Goal: Task Accomplishment & Management: Use online tool/utility

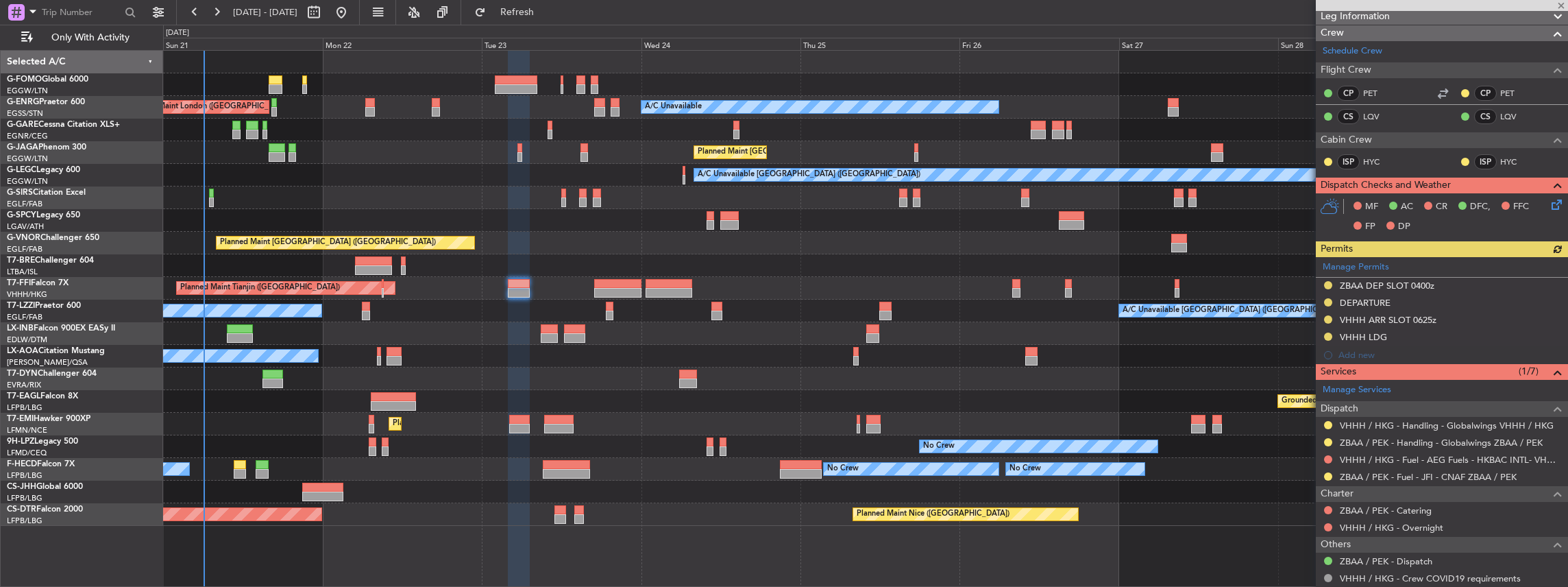
scroll to position [275, 0]
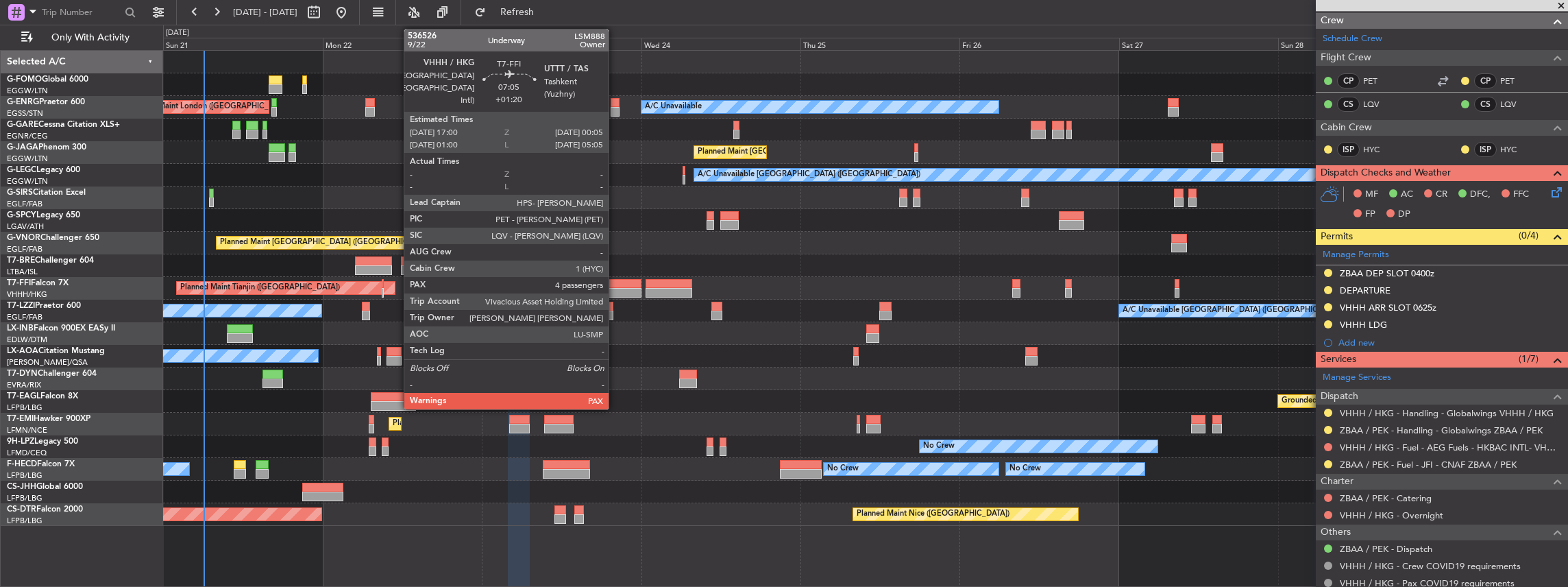
click at [616, 283] on div at bounding box center [618, 284] width 47 height 9
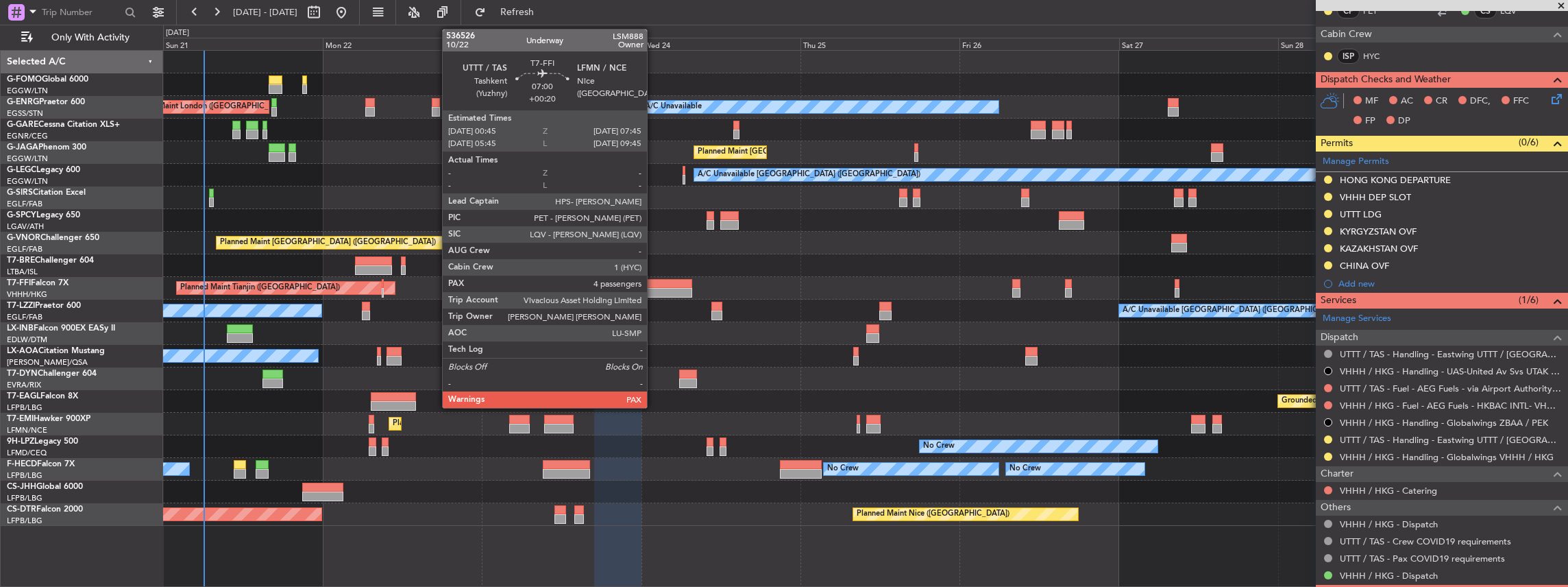
click at [653, 288] on div at bounding box center [668, 293] width 46 height 9
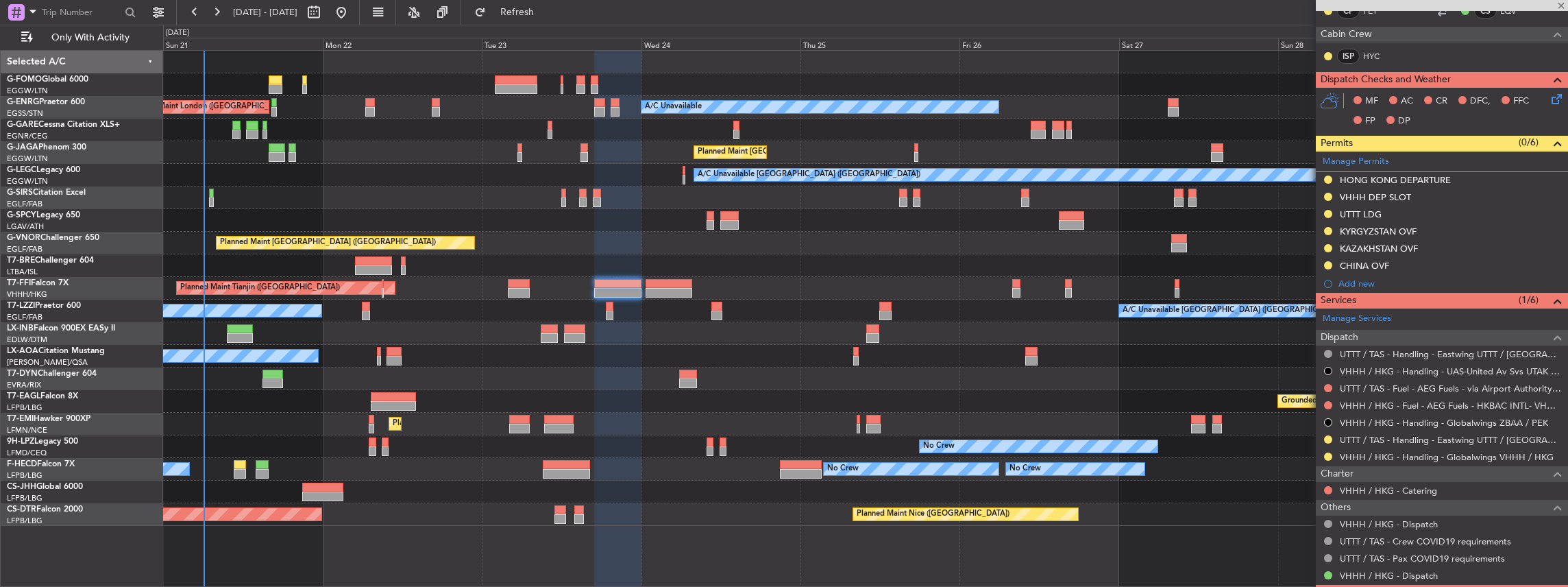
type input "+00:20"
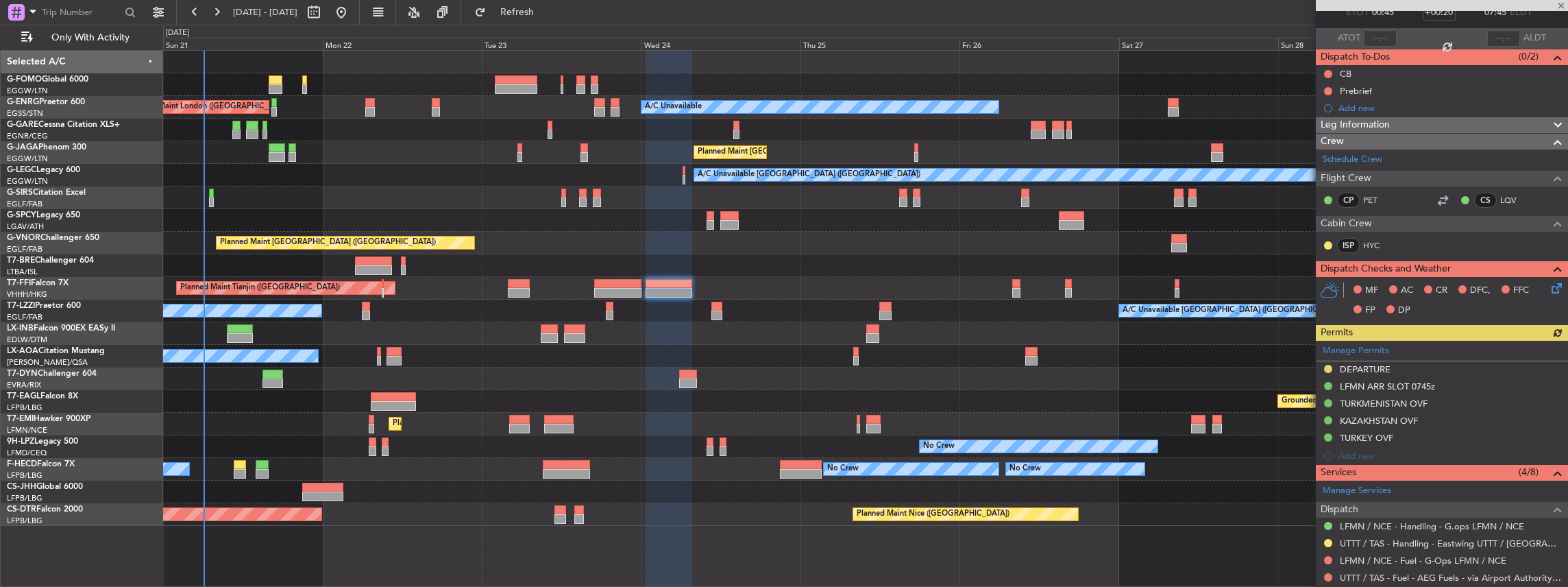
scroll to position [228, 0]
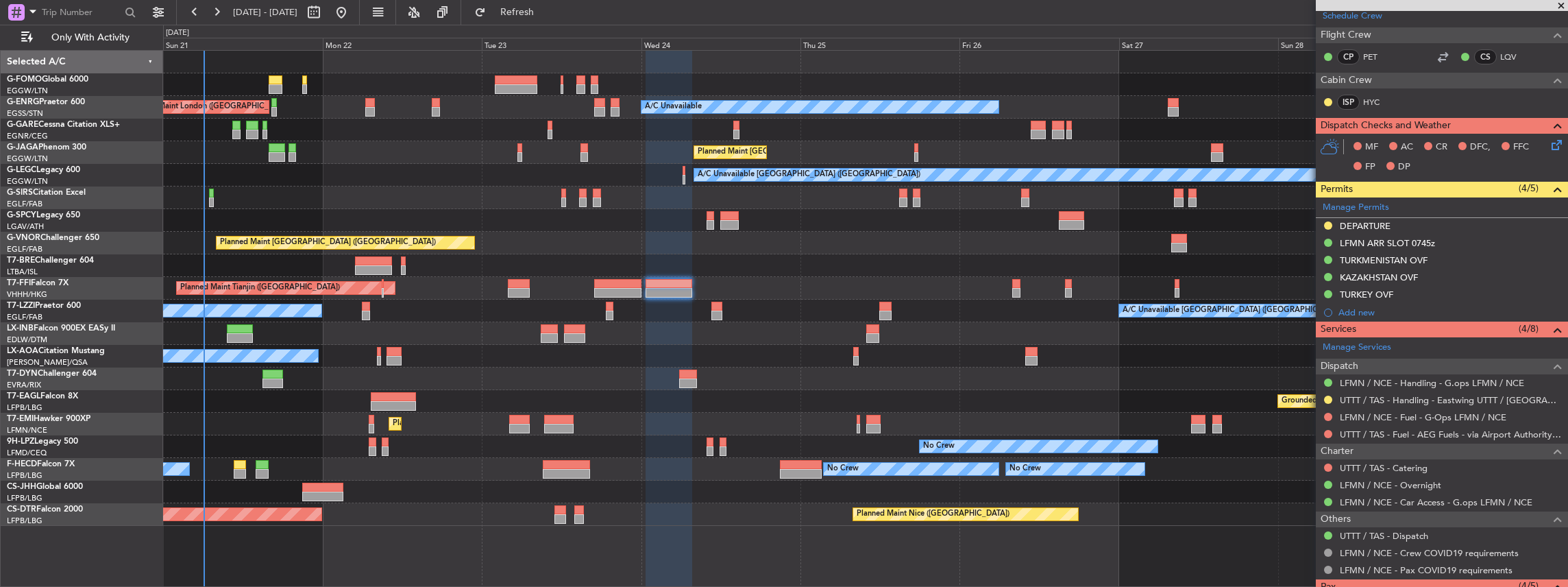
click at [360, 310] on div "A/C Unavailable [GEOGRAPHIC_DATA] ([GEOGRAPHIC_DATA]) A/C Unavailable [GEOGRAPH…" at bounding box center [865, 311] width 1405 height 23
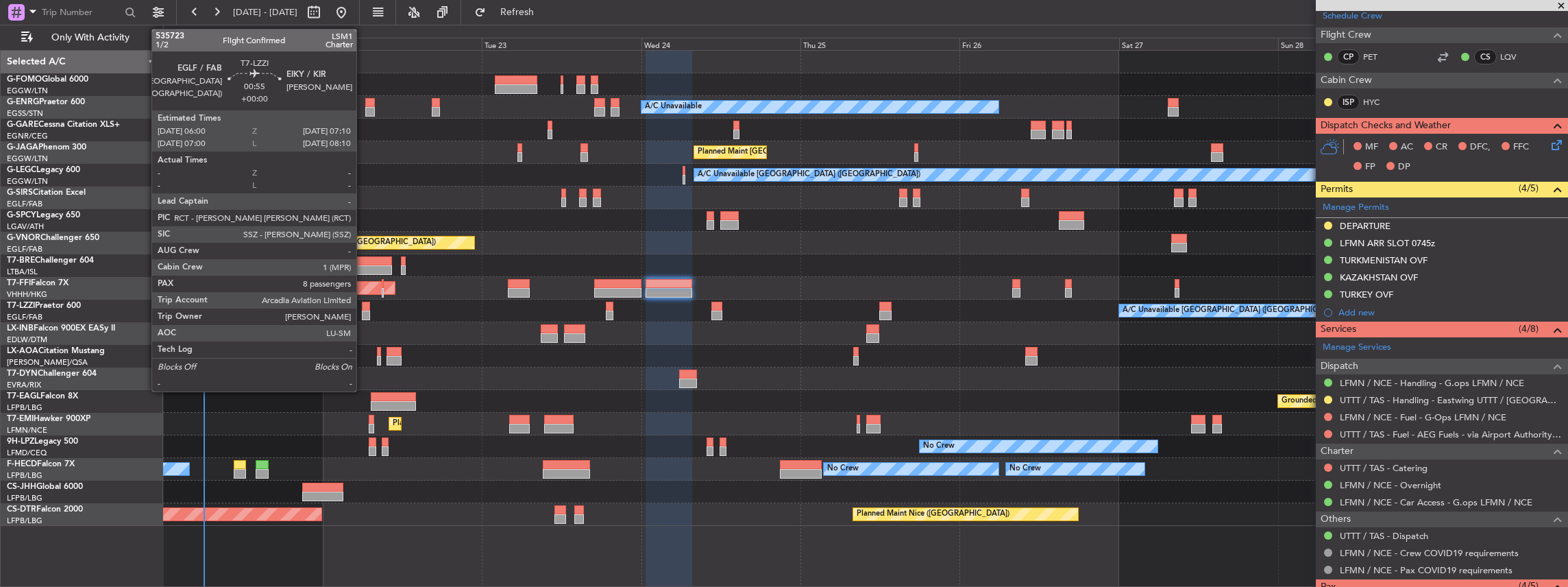
click at [363, 312] on div at bounding box center [366, 316] width 8 height 9
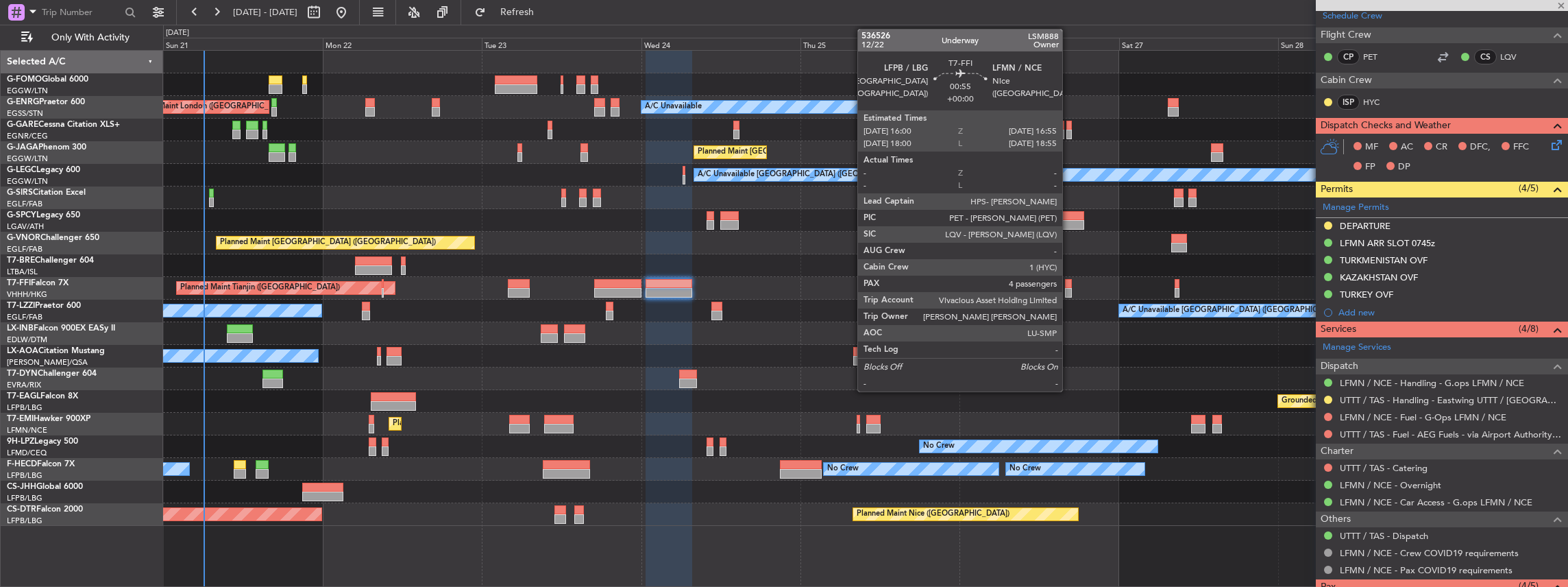
scroll to position [0, 0]
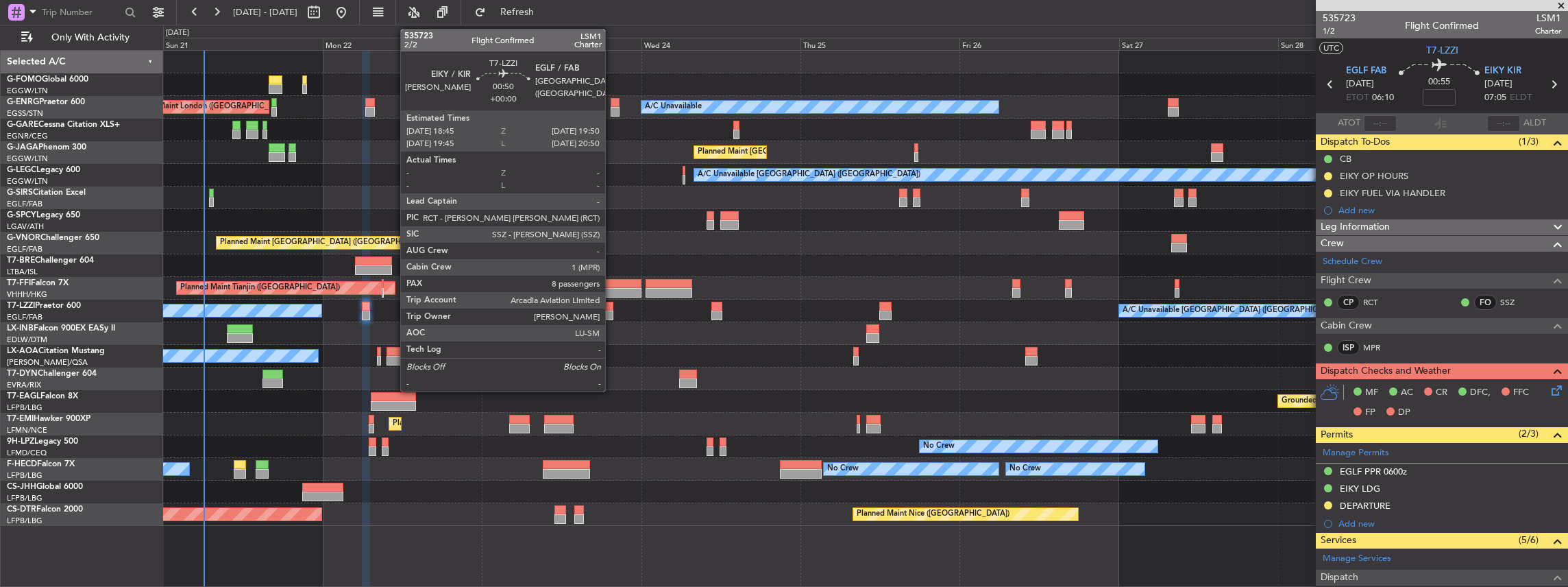
click at [612, 312] on div at bounding box center [609, 316] width 8 height 9
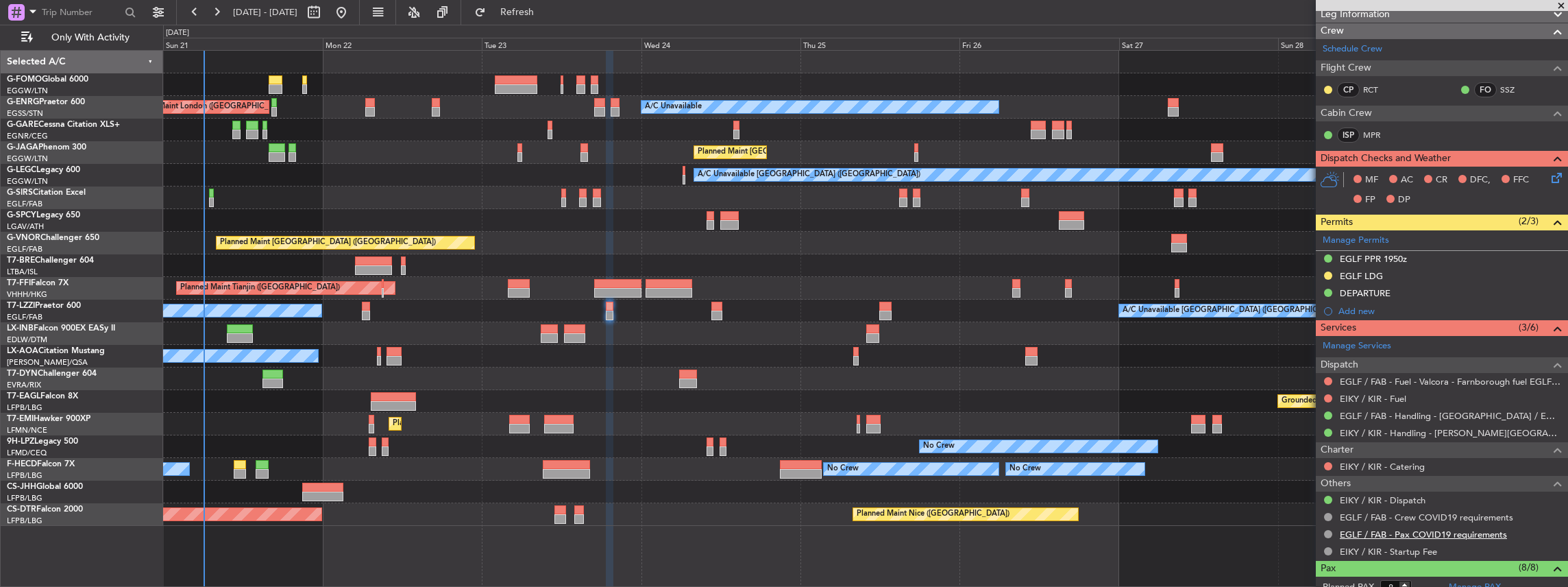
scroll to position [319, 0]
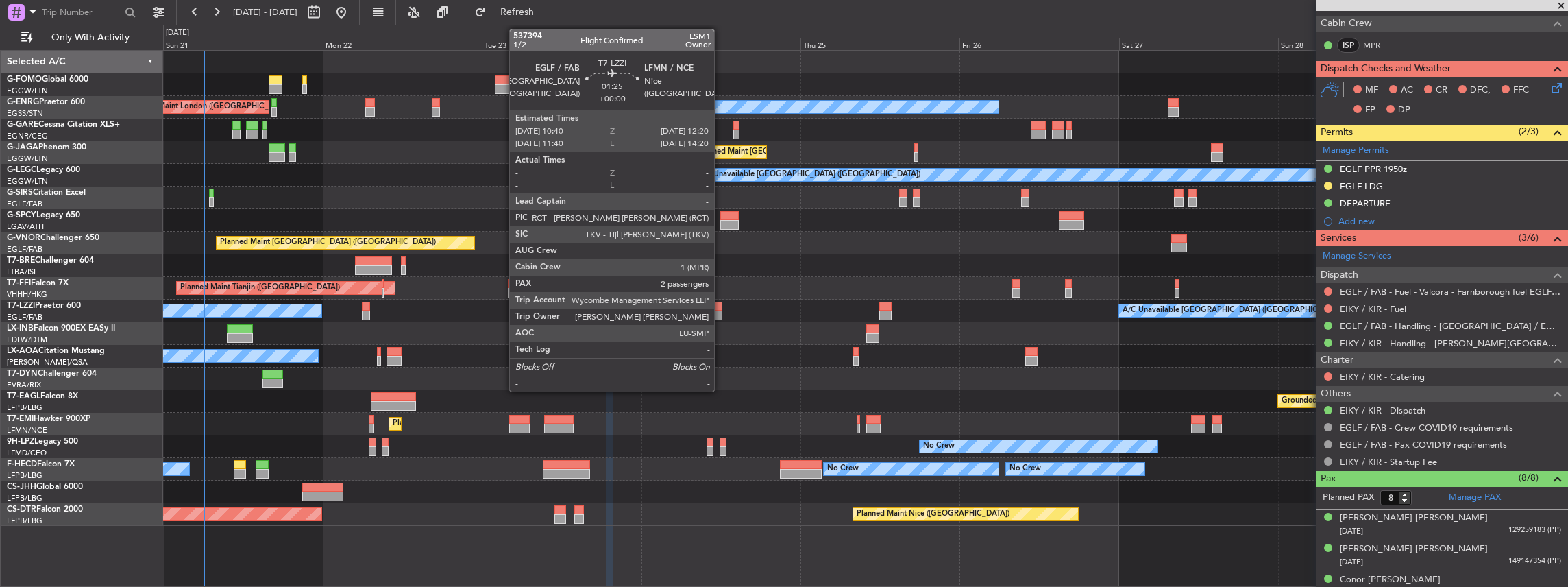
click at [720, 311] on div at bounding box center [717, 316] width 12 height 9
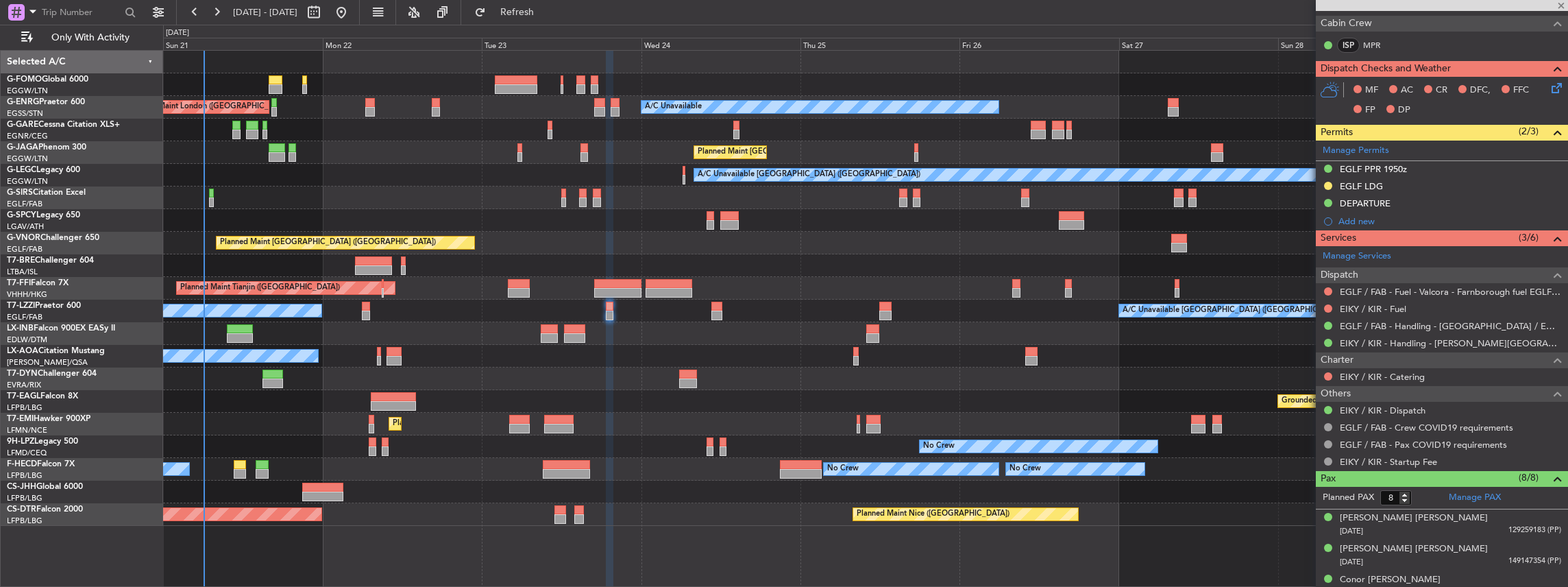
type input "2"
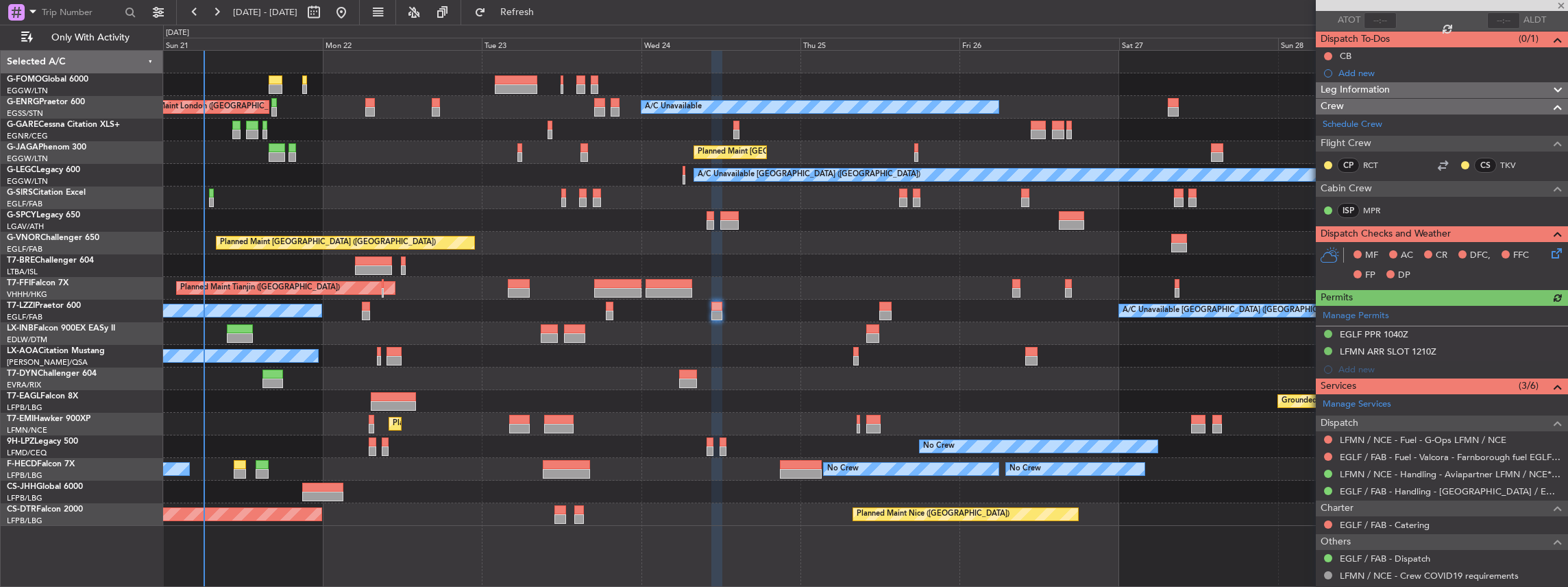
scroll to position [137, 0]
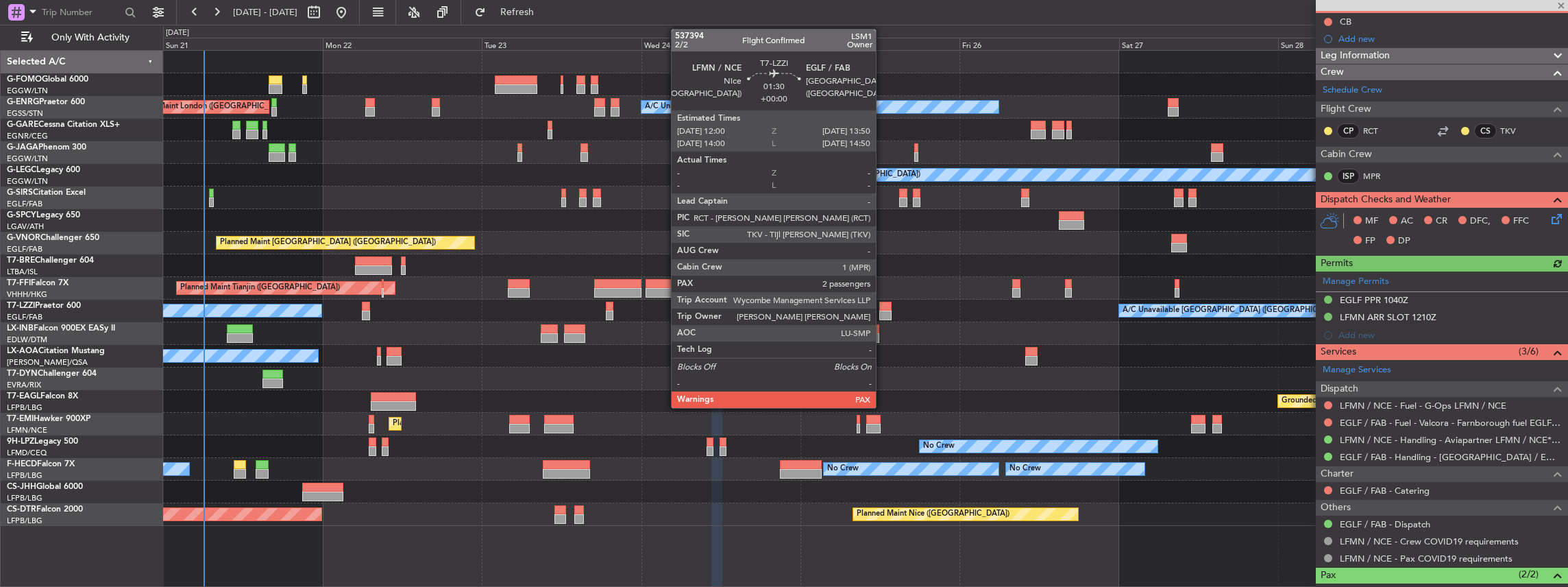
click at [883, 312] on div at bounding box center [885, 316] width 13 height 9
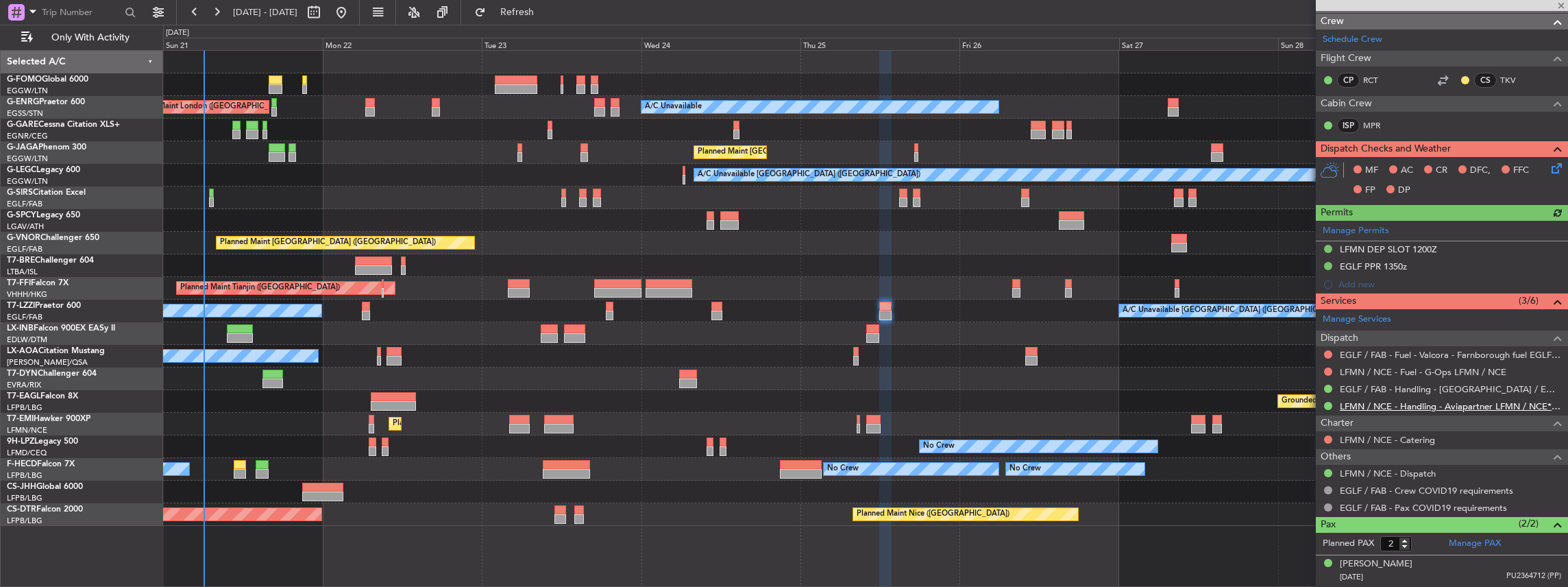
scroll to position [228, 0]
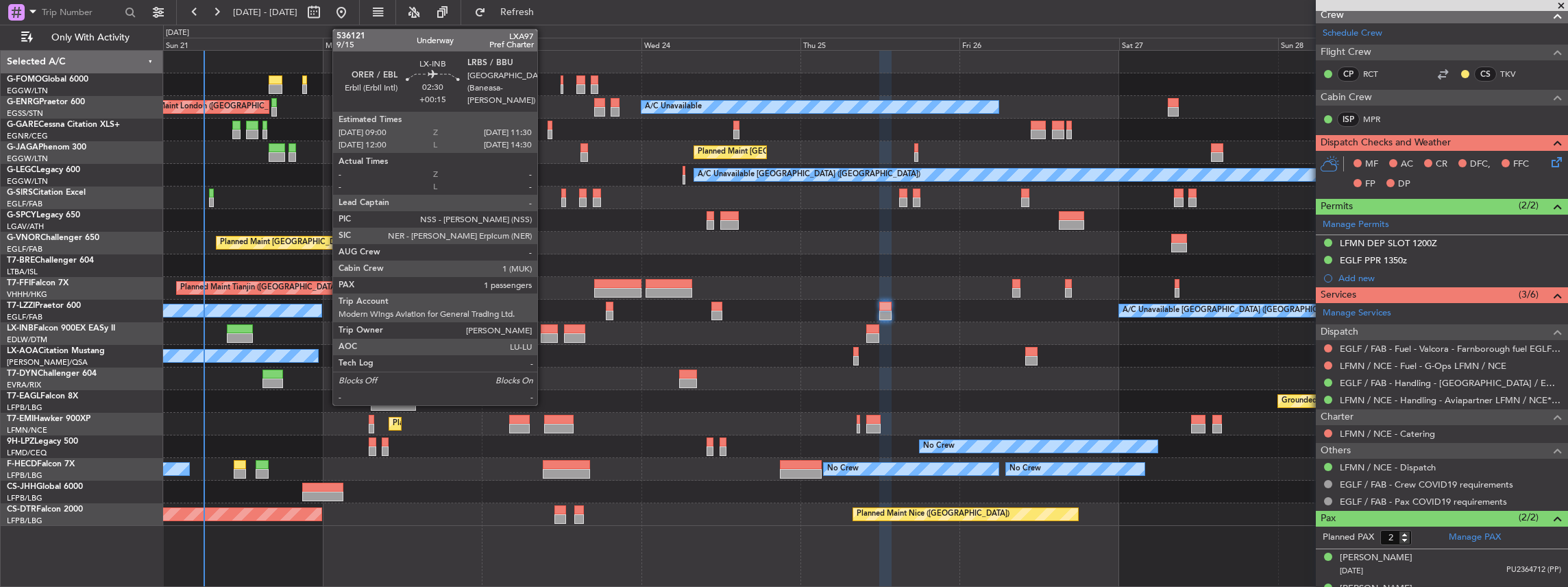
click at [544, 336] on div at bounding box center [550, 338] width 17 height 9
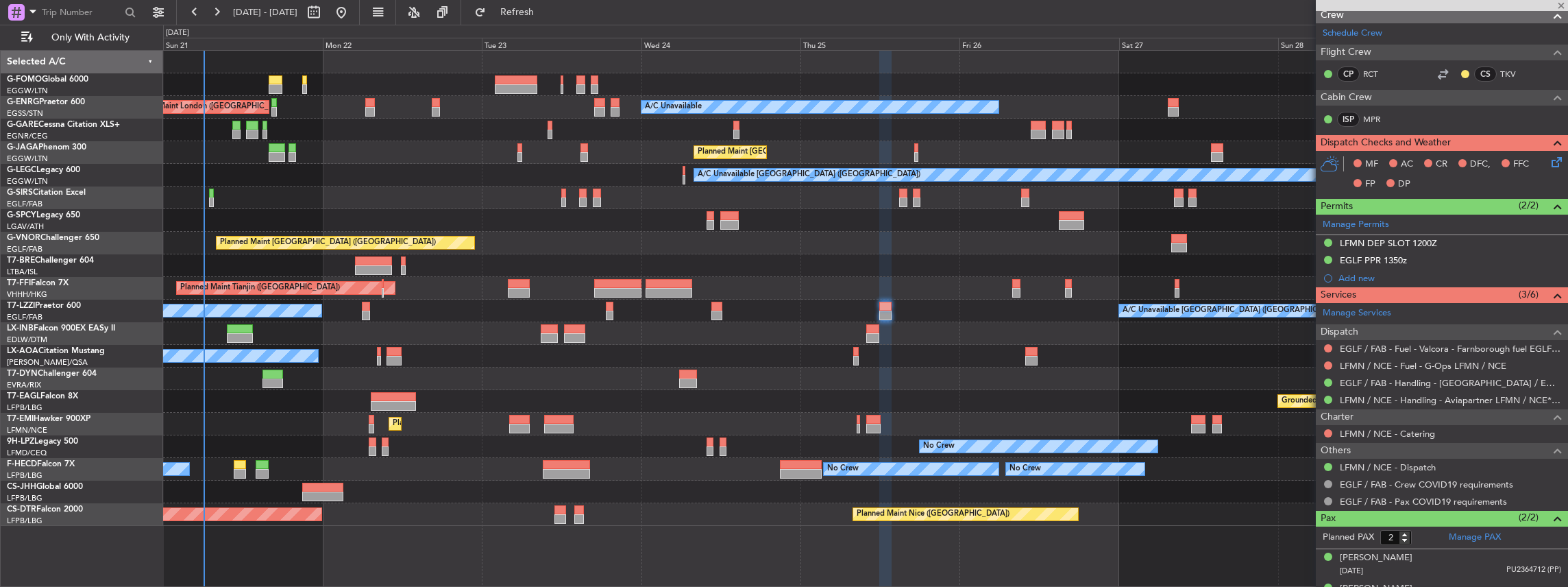
type input "+00:15"
type input "1"
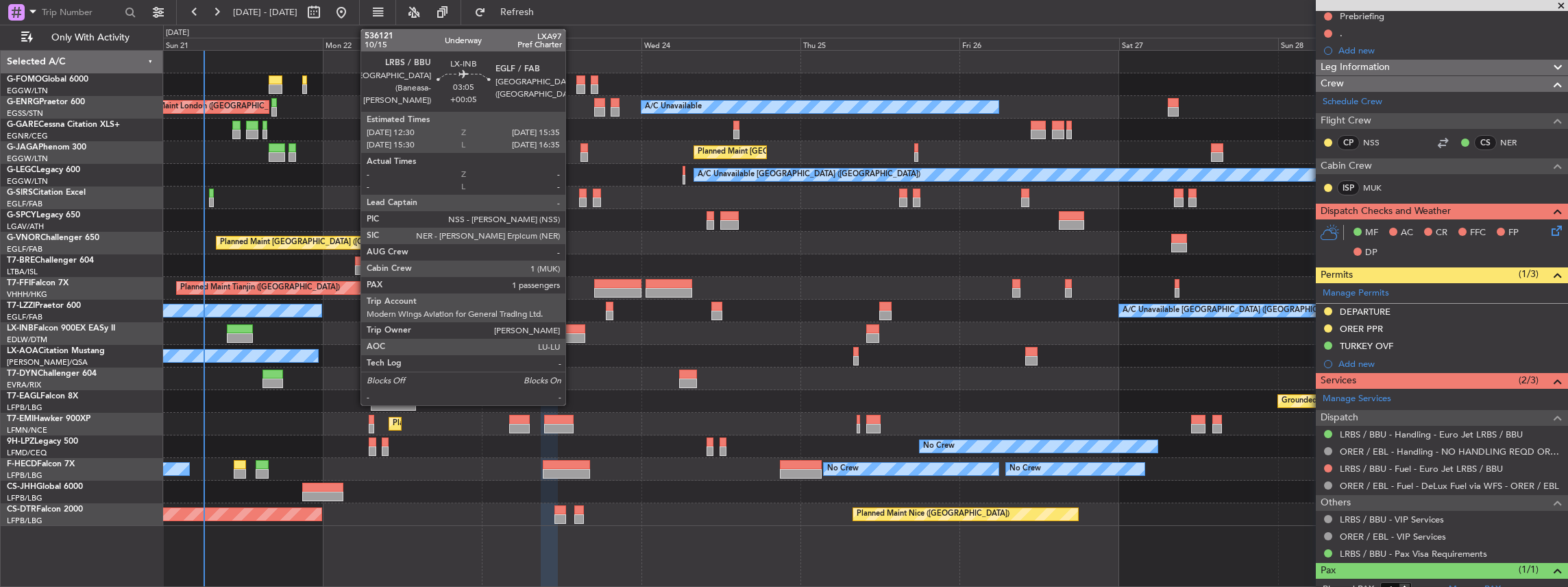
click at [572, 328] on div at bounding box center [574, 329] width 20 height 9
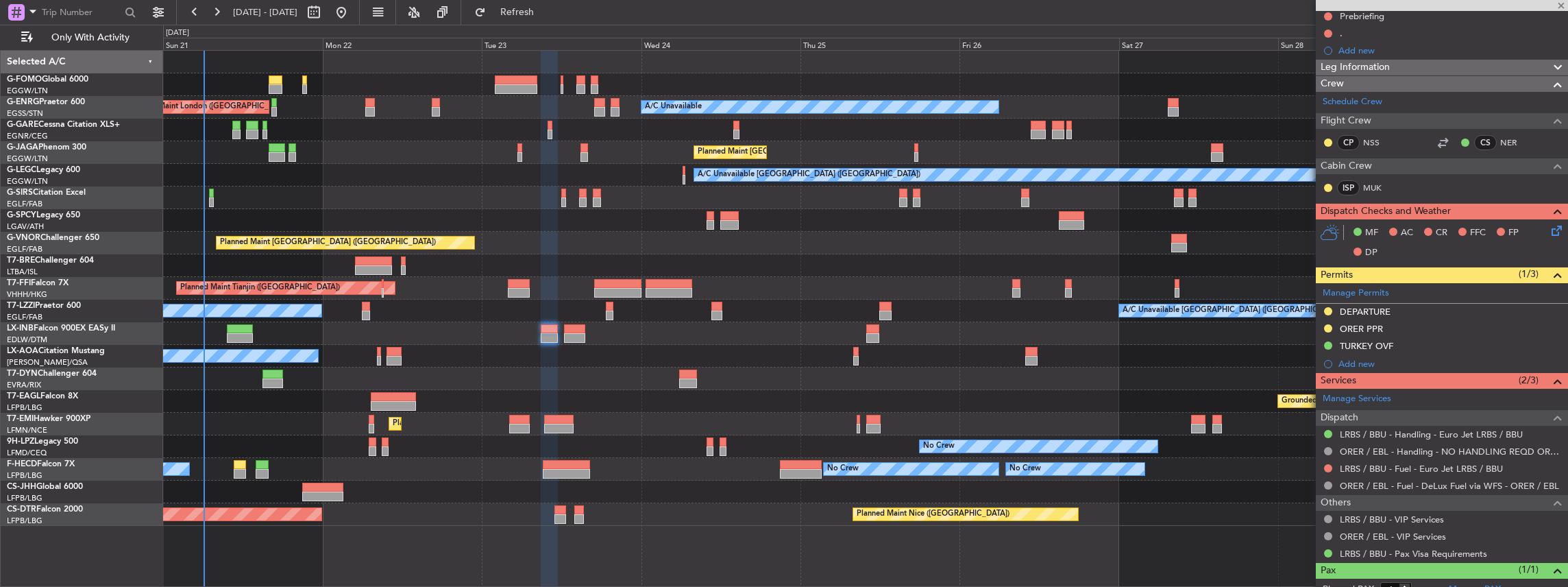
type input "+00:05"
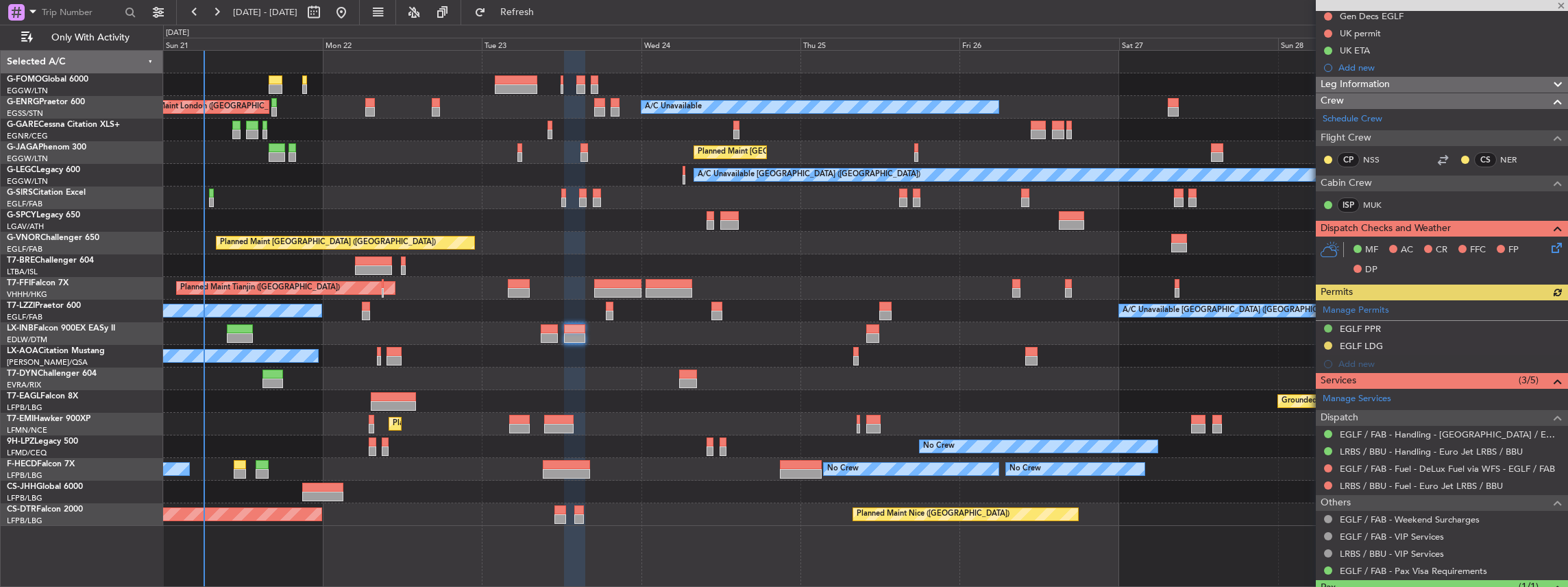
scroll to position [183, 0]
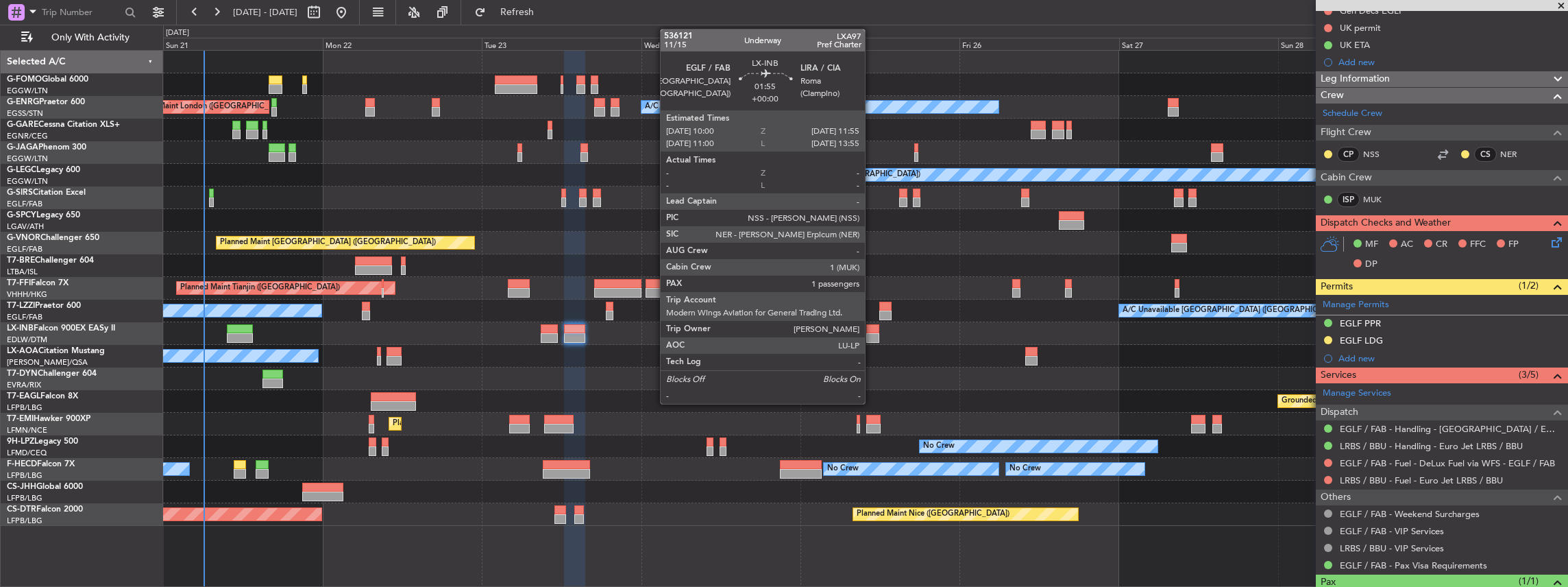
click at [872, 334] on div at bounding box center [873, 338] width 13 height 9
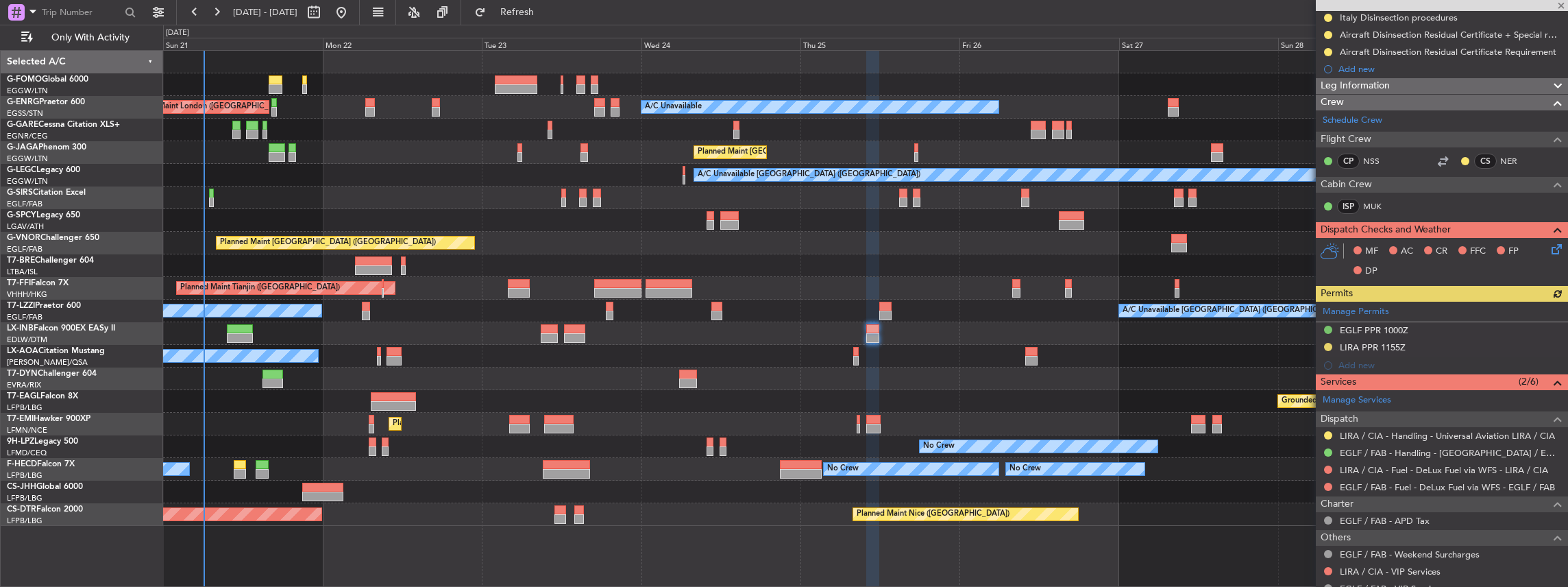
scroll to position [228, 0]
